Goal: Navigation & Orientation: Find specific page/section

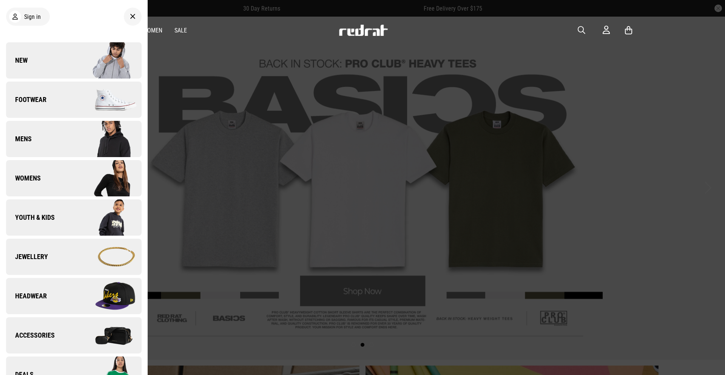
click at [95, 100] on img at bounding box center [108, 100] width 68 height 38
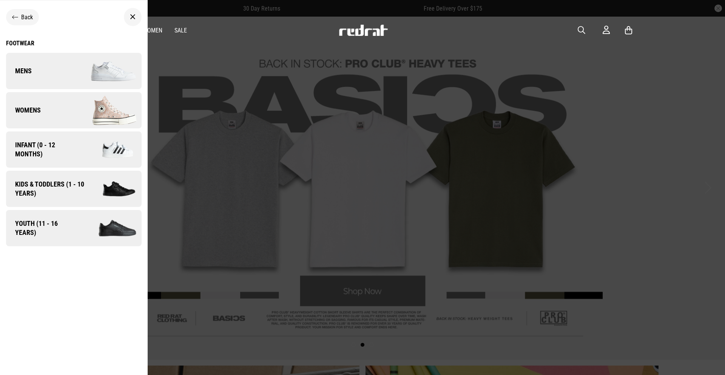
click at [88, 72] on img at bounding box center [108, 71] width 68 height 38
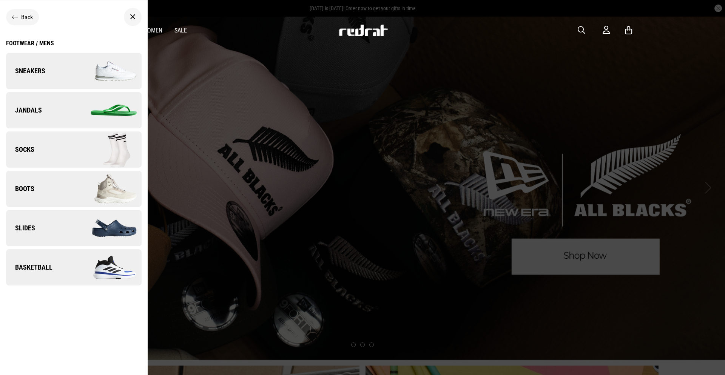
click at [115, 74] on img at bounding box center [108, 71] width 68 height 38
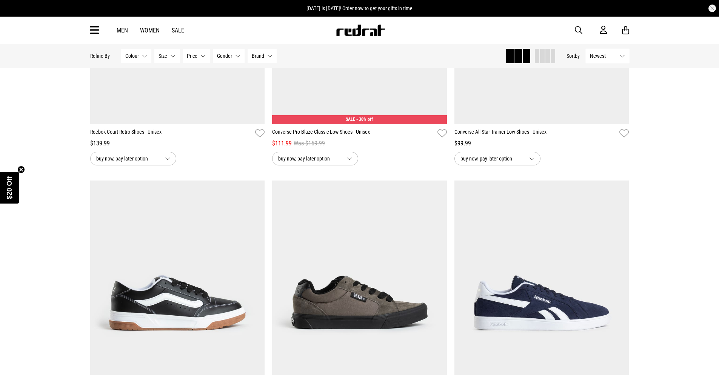
scroll to position [2189, 0]
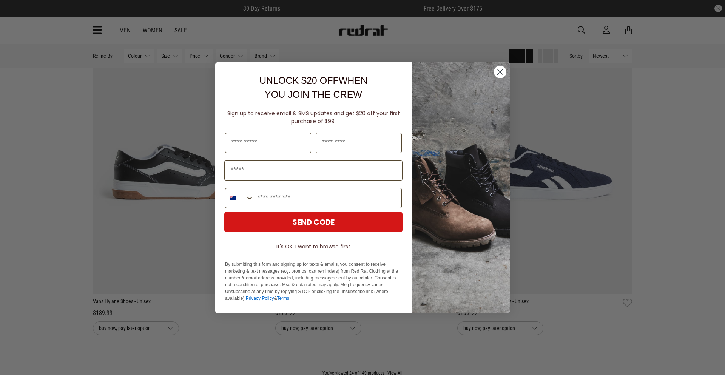
click at [498, 70] on icon "Close dialog" at bounding box center [499, 71] width 5 height 5
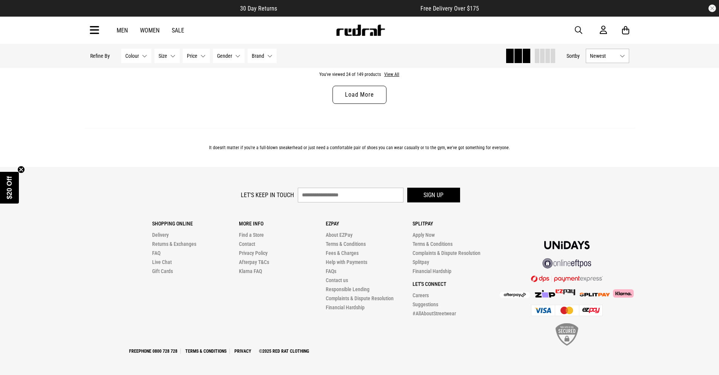
scroll to position [2415, 0]
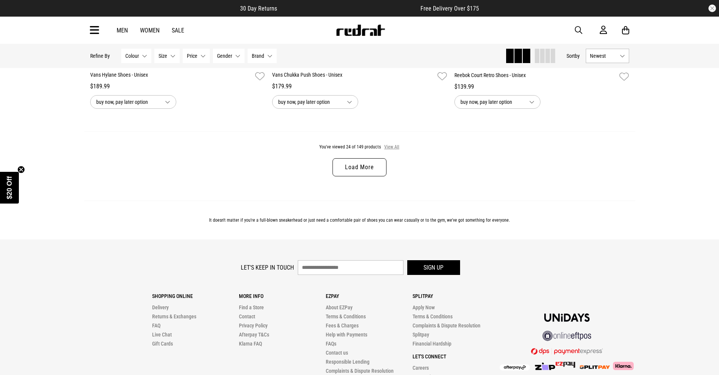
click at [391, 149] on button "View All" at bounding box center [392, 147] width 16 height 7
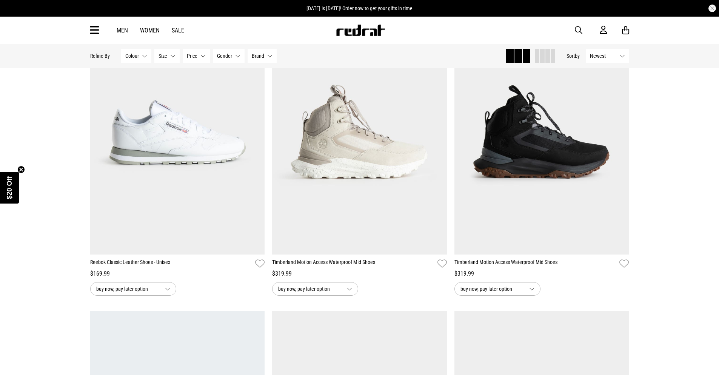
scroll to position [3434, 0]
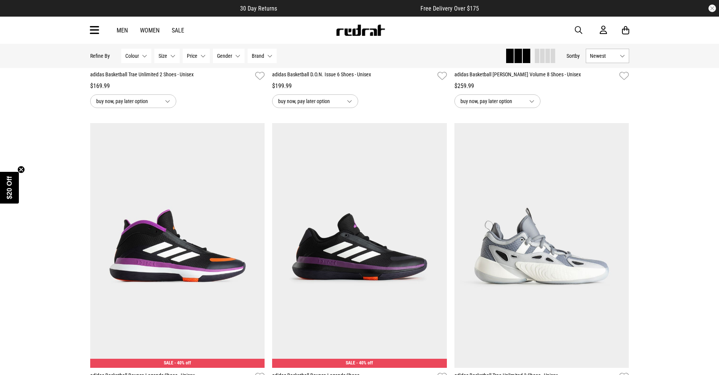
scroll to position [6979, 0]
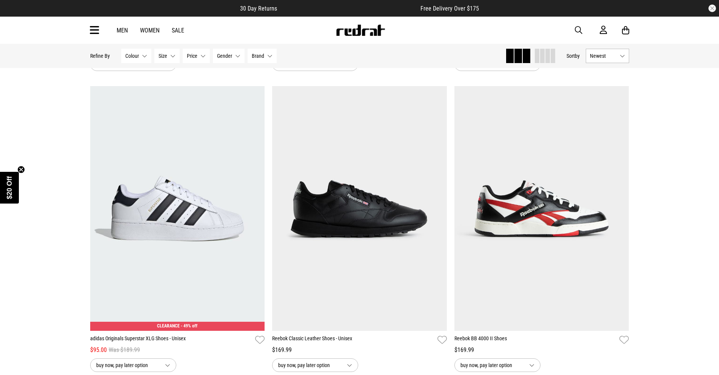
scroll to position [9396, 0]
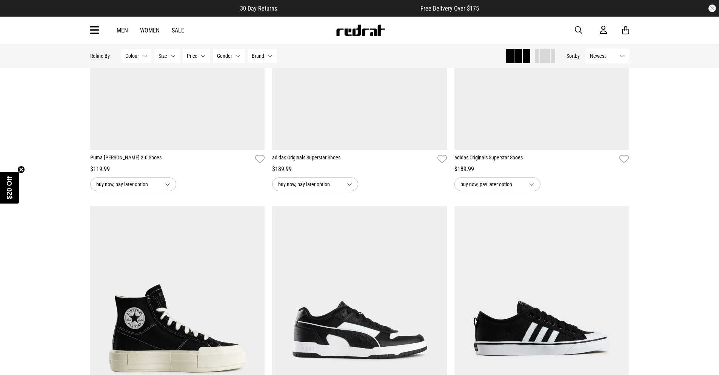
scroll to position [11811, 0]
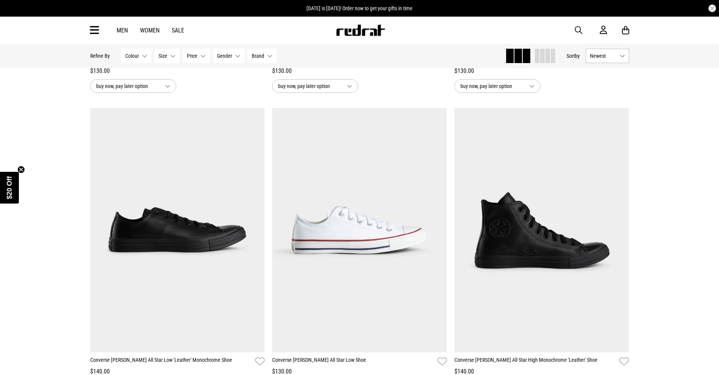
scroll to position [14189, 0]
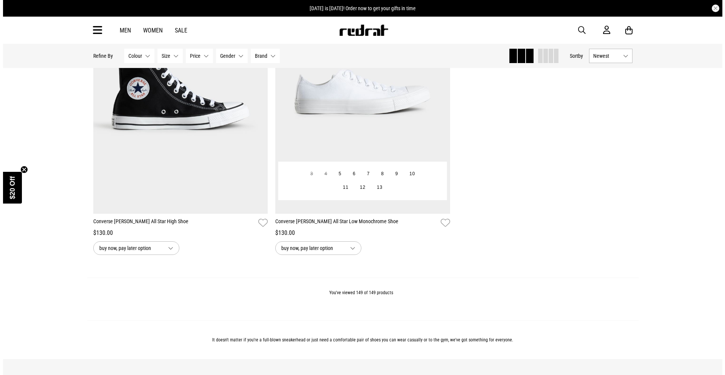
scroll to position [14981, 0]
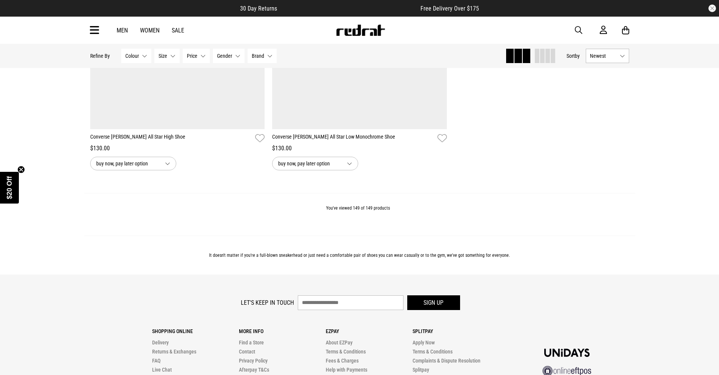
click at [92, 34] on icon at bounding box center [94, 30] width 9 height 12
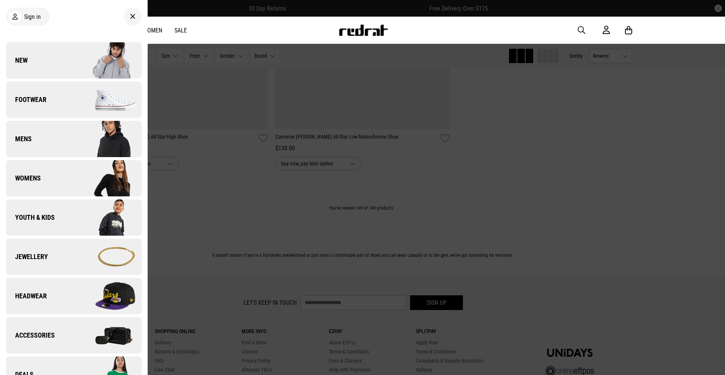
click at [79, 97] on img at bounding box center [108, 100] width 68 height 38
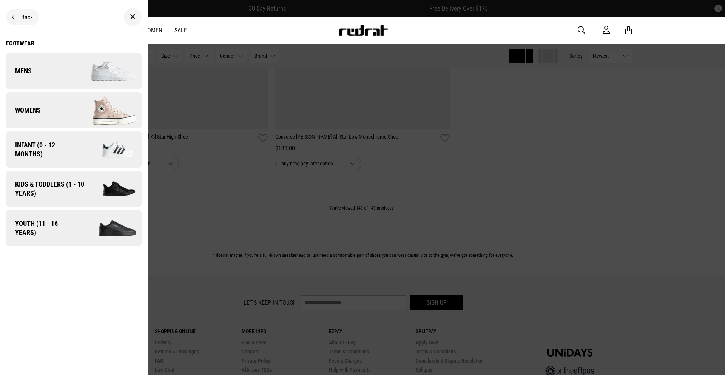
click at [71, 112] on link "Womens" at bounding box center [73, 110] width 135 height 36
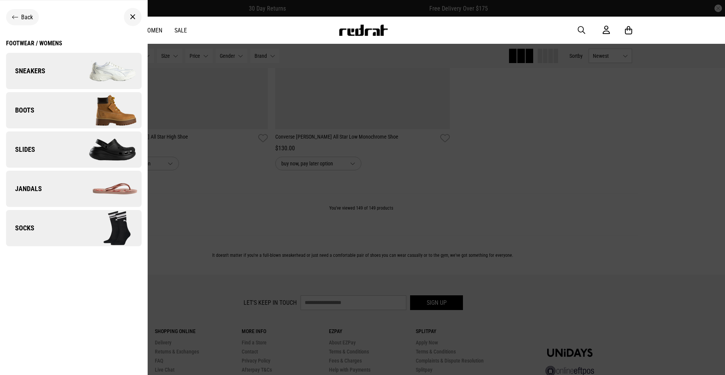
click at [43, 41] on div "Footwear / Womens" at bounding box center [34, 43] width 56 height 7
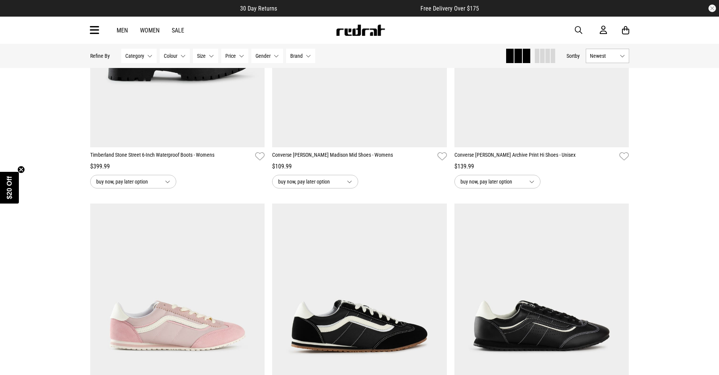
scroll to position [679, 0]
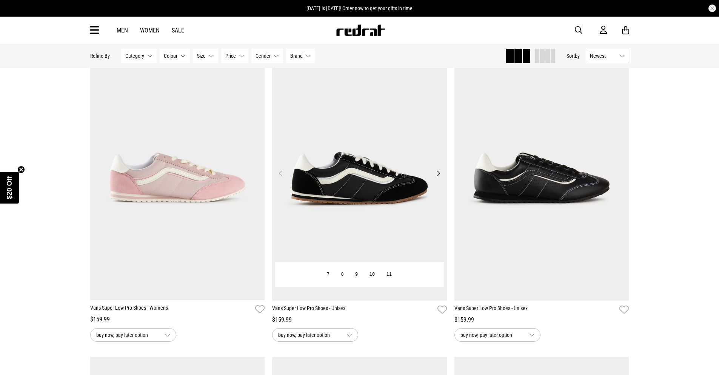
click at [437, 173] on button "Next" at bounding box center [438, 173] width 9 height 9
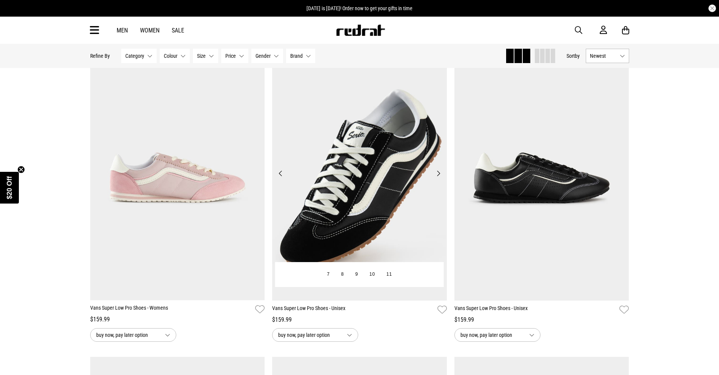
click at [439, 173] on button "Next" at bounding box center [438, 173] width 9 height 9
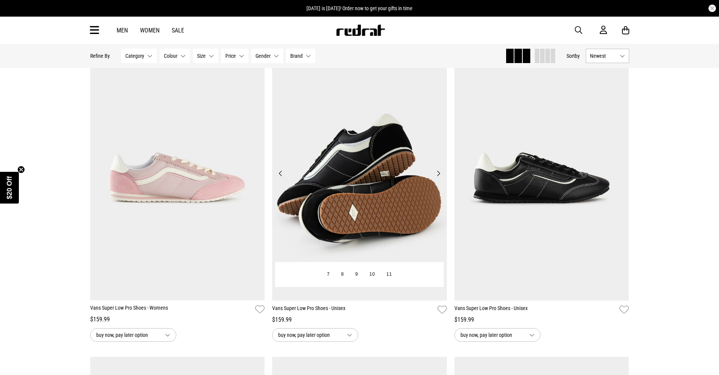
click at [439, 173] on button "Next" at bounding box center [438, 173] width 9 height 9
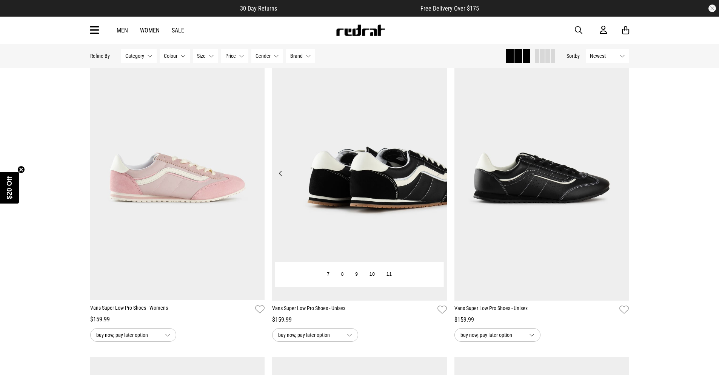
click at [439, 173] on button "Next" at bounding box center [438, 173] width 9 height 9
click at [280, 175] on button "Previous" at bounding box center [280, 173] width 9 height 9
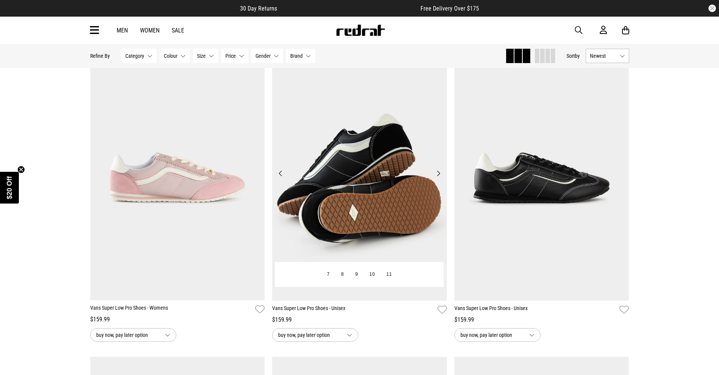
click at [280, 175] on button "Previous" at bounding box center [280, 173] width 9 height 9
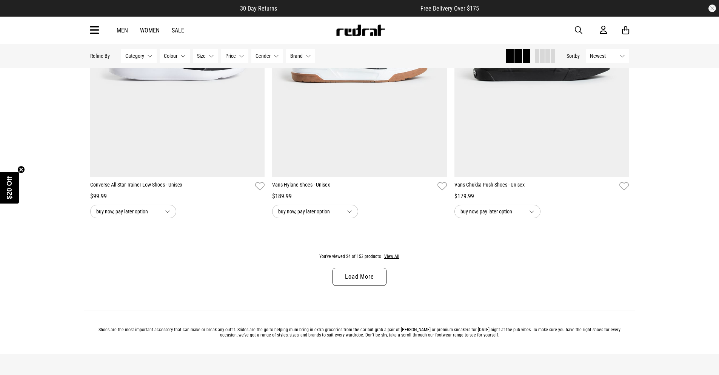
scroll to position [2340, 0]
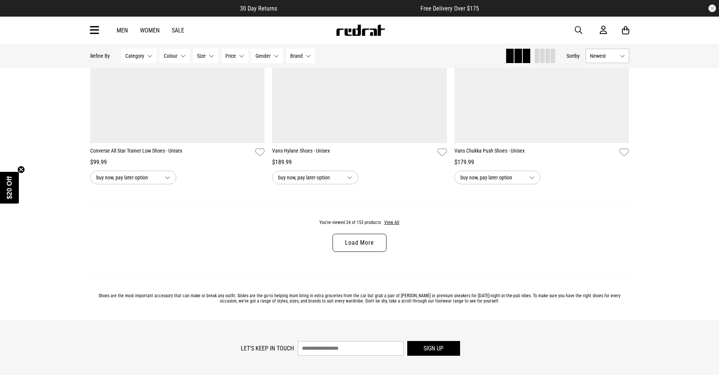
click at [375, 239] on link "Load More" at bounding box center [359, 243] width 54 height 18
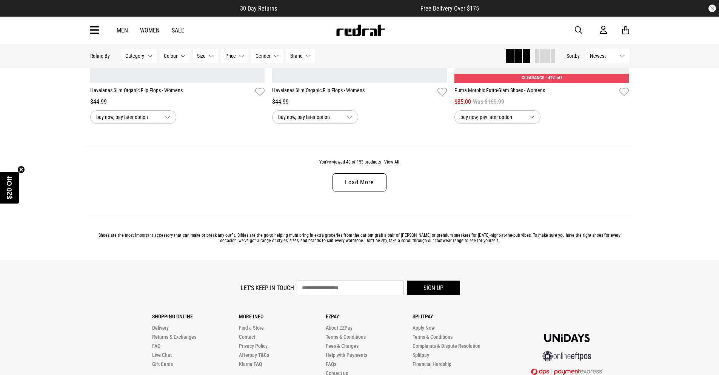
scroll to position [4792, 0]
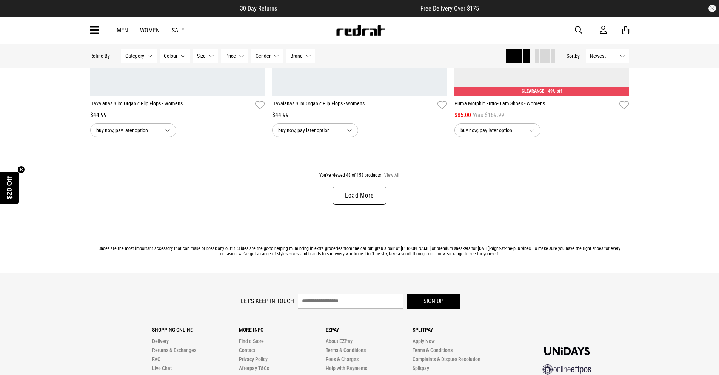
drag, startPoint x: 391, startPoint y: 182, endPoint x: 418, endPoint y: 198, distance: 31.3
click at [391, 179] on button "View All" at bounding box center [392, 175] width 16 height 7
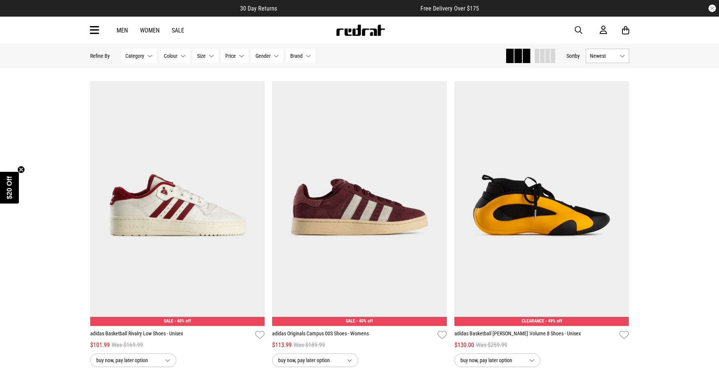
scroll to position [6981, 0]
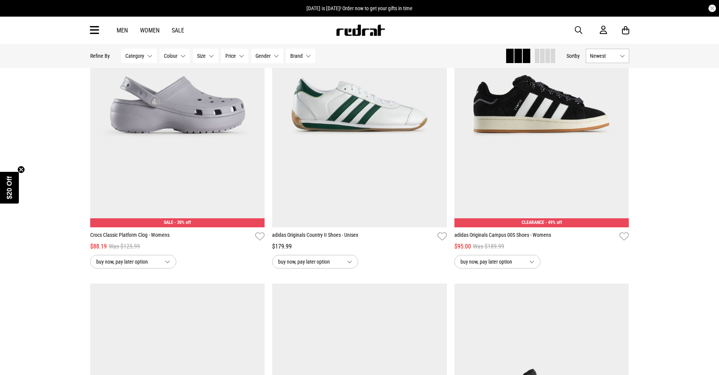
scroll to position [8226, 0]
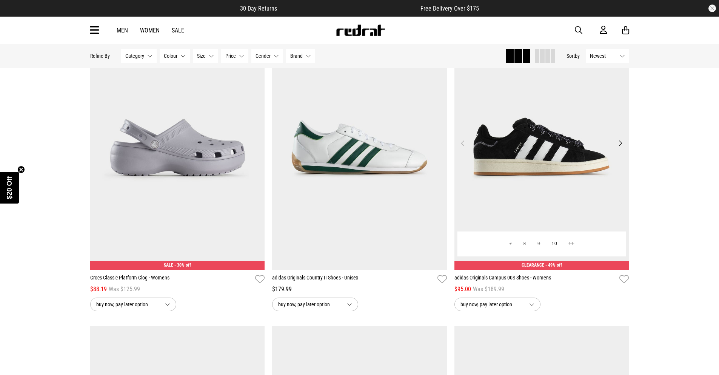
click at [620, 148] on button "Next" at bounding box center [619, 142] width 9 height 9
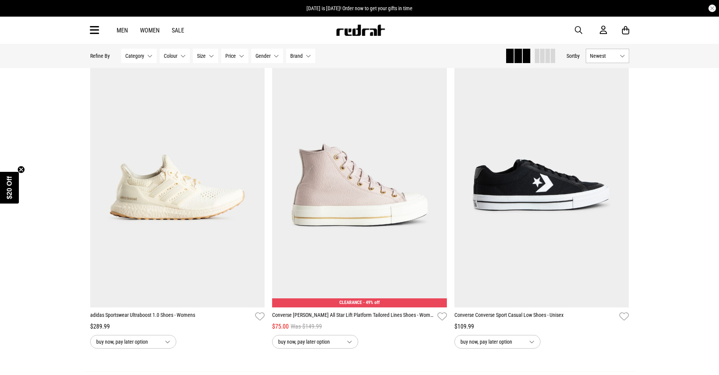
scroll to position [9396, 0]
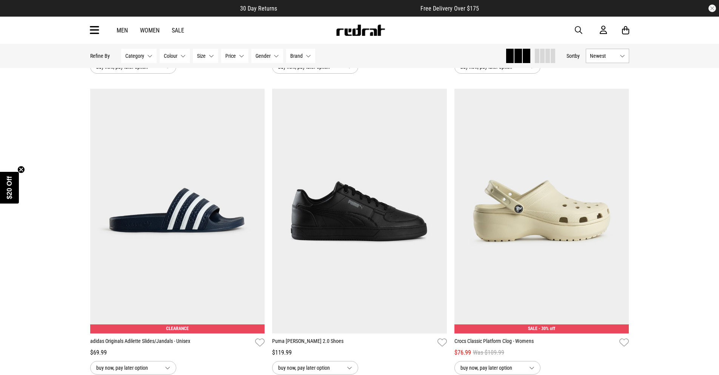
scroll to position [11774, 0]
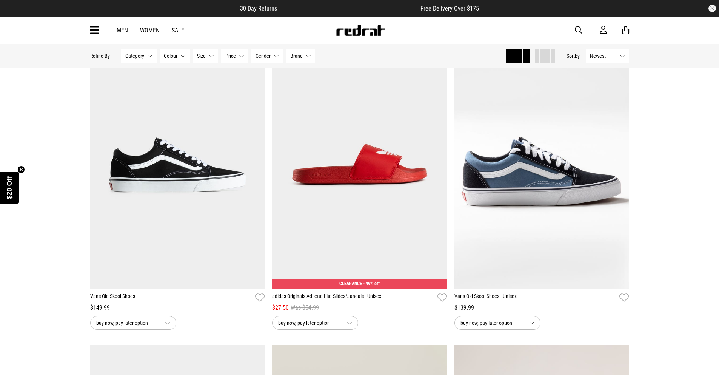
scroll to position [13623, 0]
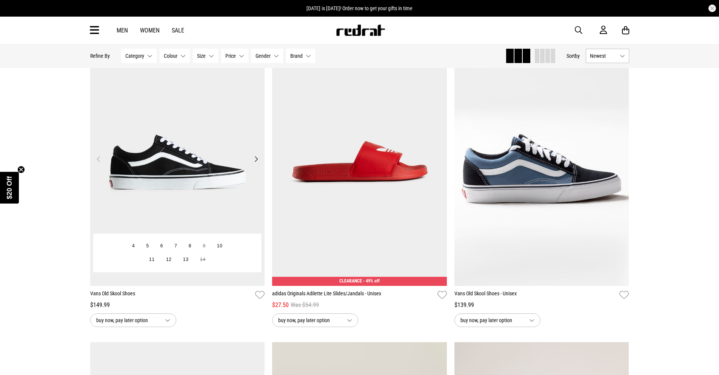
click at [257, 163] on button "Next" at bounding box center [255, 158] width 9 height 9
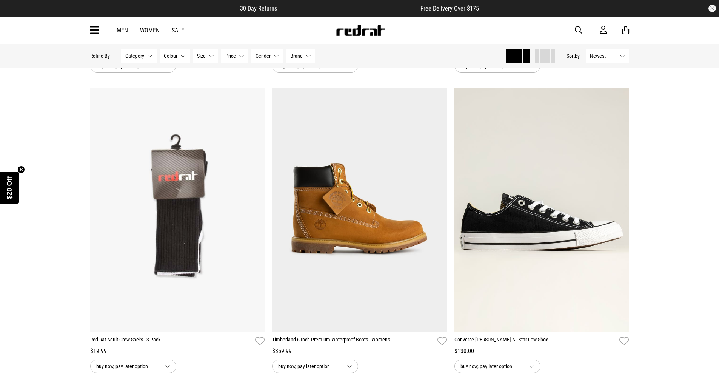
scroll to position [14189, 0]
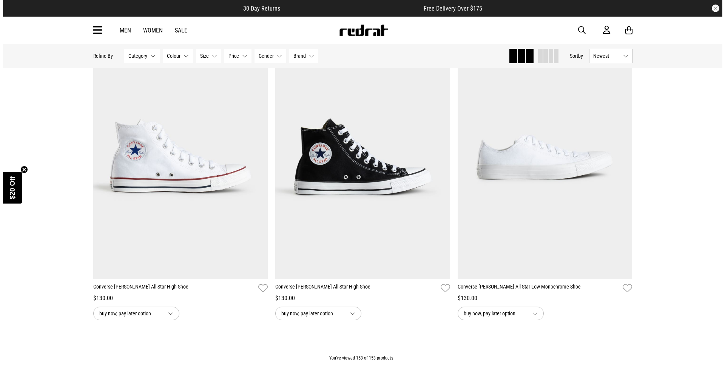
scroll to position [15245, 0]
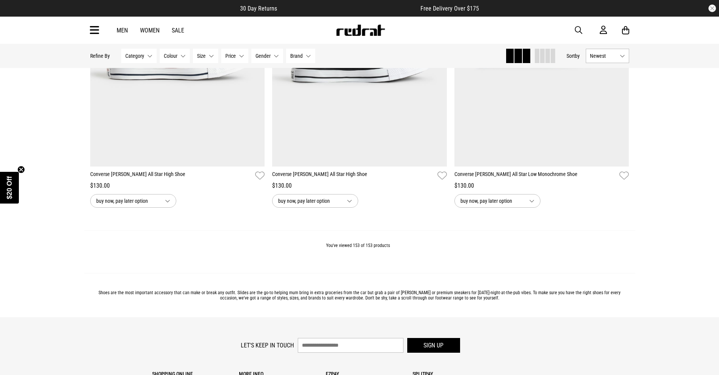
click at [99, 29] on icon at bounding box center [94, 30] width 9 height 12
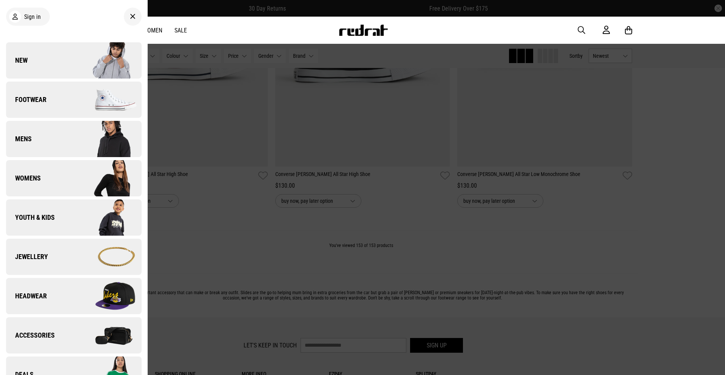
click at [66, 182] on link "Womens" at bounding box center [73, 178] width 135 height 36
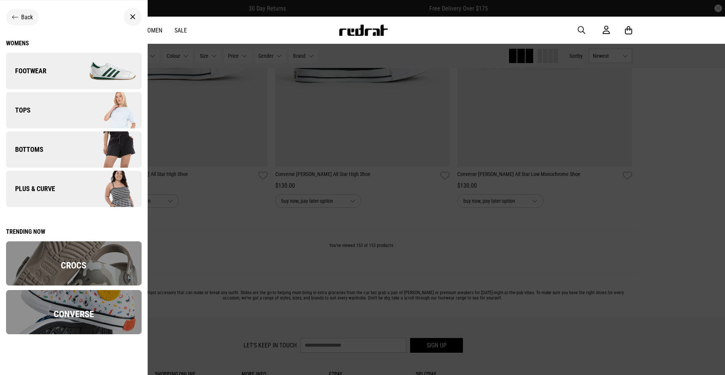
click at [71, 147] on link "Bottoms" at bounding box center [73, 149] width 135 height 36
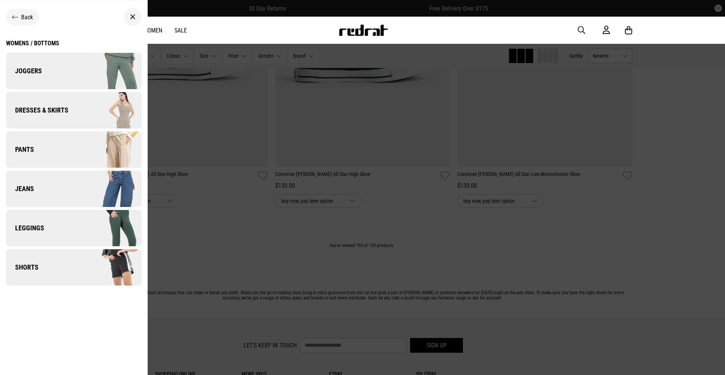
click at [94, 76] on img at bounding box center [108, 71] width 68 height 38
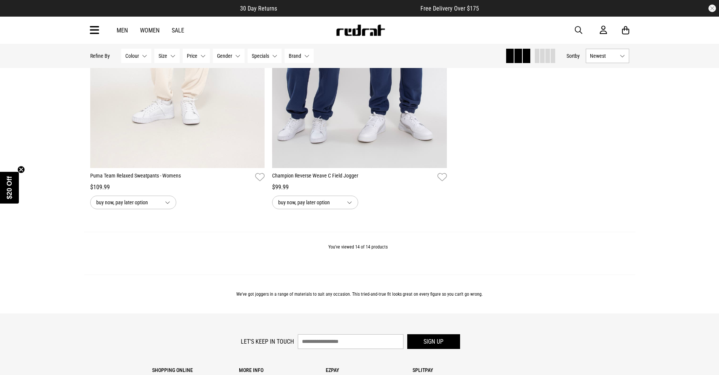
scroll to position [1509, 0]
